Goal: Information Seeking & Learning: Learn about a topic

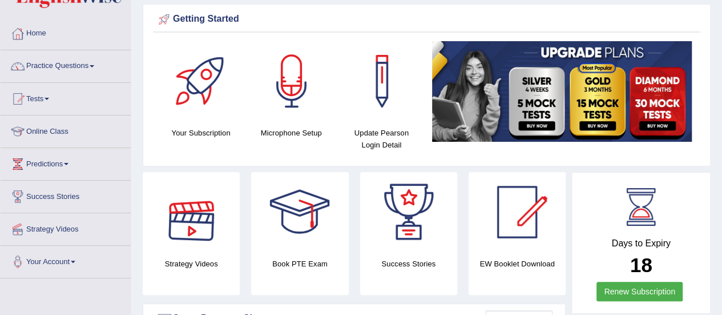
scroll to position [39, 0]
click at [64, 229] on link "Strategy Videos" at bounding box center [66, 227] width 130 height 29
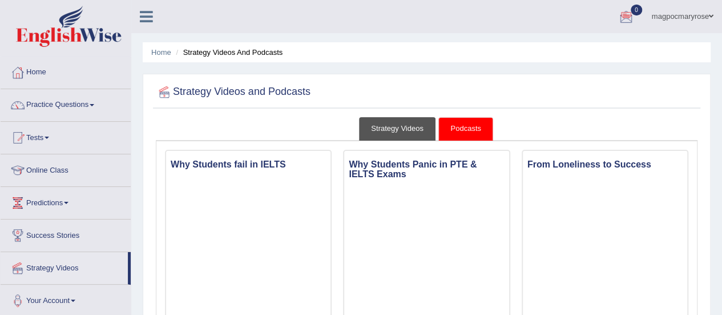
click at [406, 128] on link "Strategy Videos" at bounding box center [397, 128] width 77 height 23
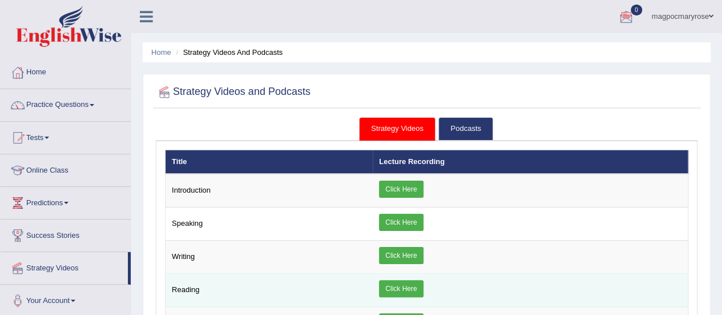
click at [407, 285] on link "Click Here" at bounding box center [401, 288] width 44 height 17
